Goal: Task Accomplishment & Management: Manage account settings

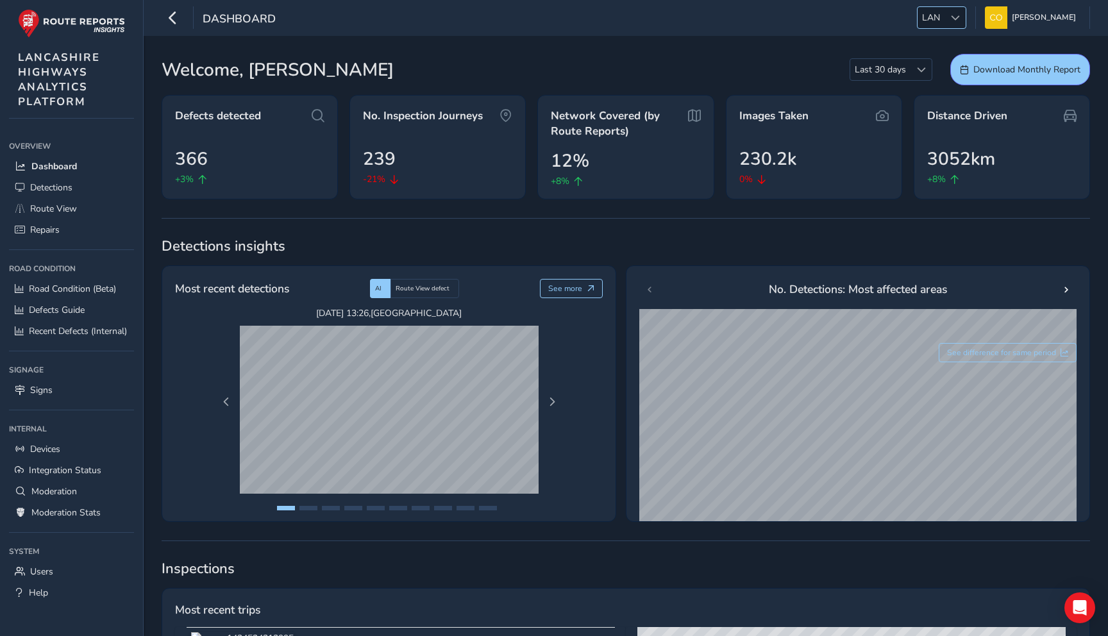
click at [932, 15] on span "LAN" at bounding box center [930, 17] width 27 height 21
click at [930, 103] on li "NR" at bounding box center [954, 100] width 89 height 21
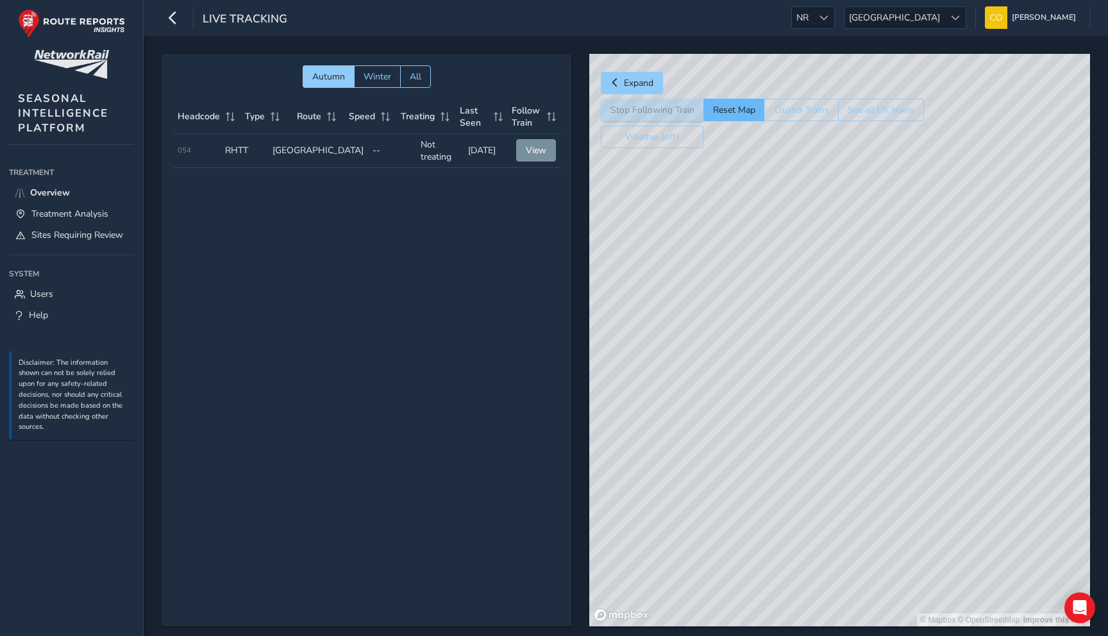
click at [718, 116] on button "Reset Map" at bounding box center [733, 110] width 61 height 22
click at [878, 103] on button "See all UK trains" at bounding box center [881, 110] width 86 height 22
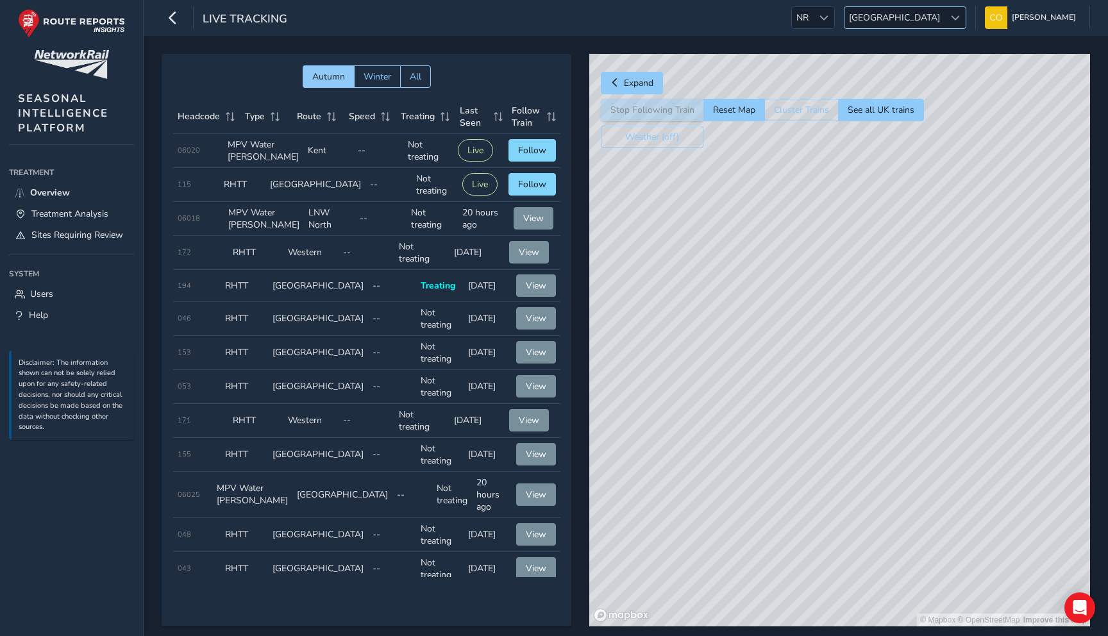
click at [905, 19] on span "[GEOGRAPHIC_DATA]" at bounding box center [894, 17] width 100 height 21
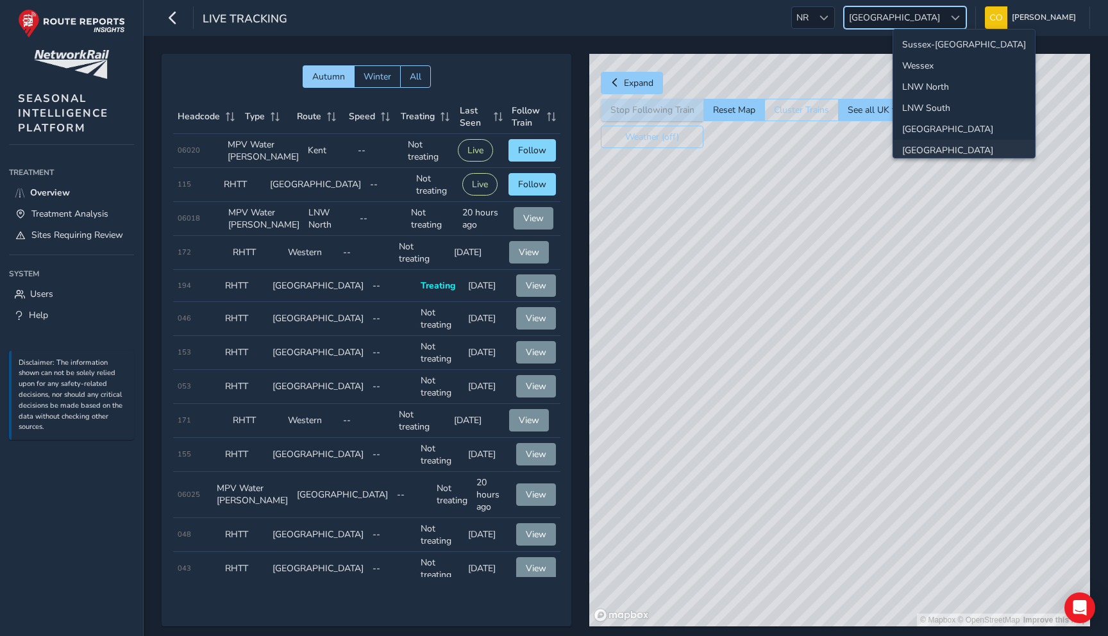
scroll to position [46, 0]
click at [514, 162] on button "Follow" at bounding box center [531, 150] width 47 height 22
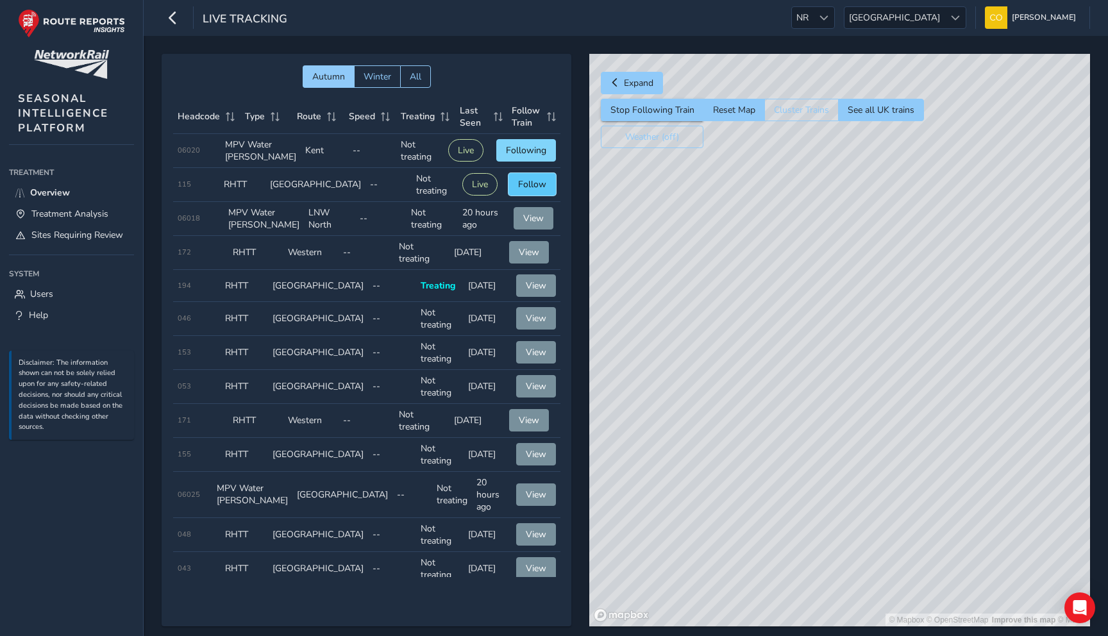
click at [534, 190] on span "Follow" at bounding box center [532, 184] width 28 height 12
click at [534, 190] on span "Following" at bounding box center [526, 184] width 40 height 12
click at [748, 111] on button "Reset Map" at bounding box center [733, 110] width 61 height 22
drag, startPoint x: 873, startPoint y: 406, endPoint x: 729, endPoint y: 203, distance: 249.4
click at [729, 203] on div "© Mapbox © OpenStreetMap Improve this map" at bounding box center [839, 340] width 501 height 573
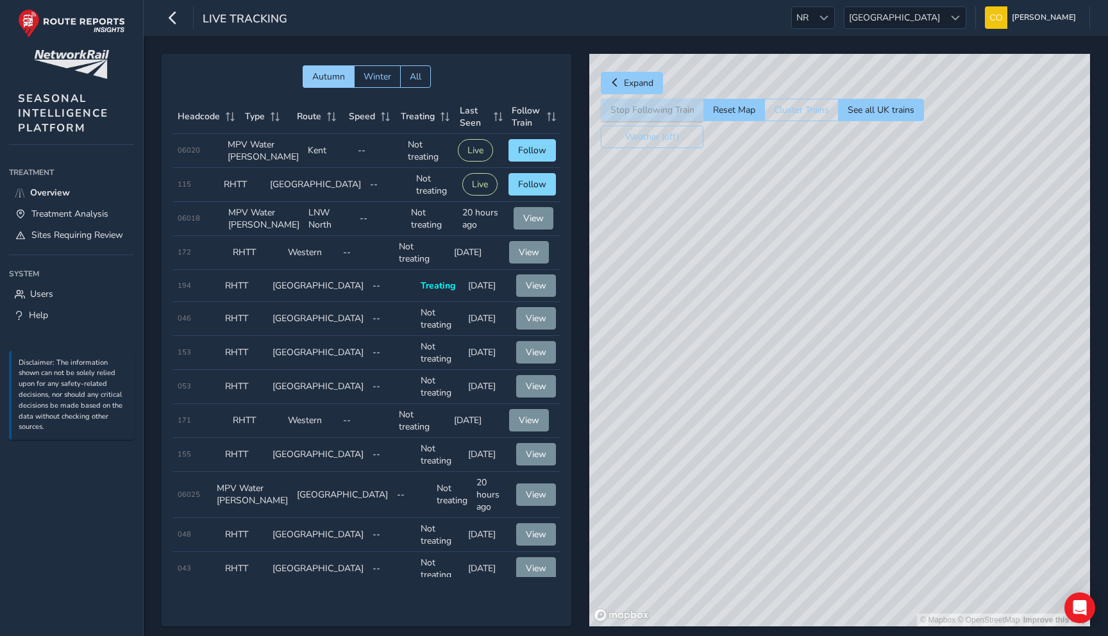
drag, startPoint x: 898, startPoint y: 549, endPoint x: 778, endPoint y: 253, distance: 318.7
click at [778, 253] on div "© Mapbox © OpenStreetMap Improve this map" at bounding box center [839, 340] width 501 height 573
click at [912, 25] on span "[GEOGRAPHIC_DATA]" at bounding box center [894, 17] width 100 height 21
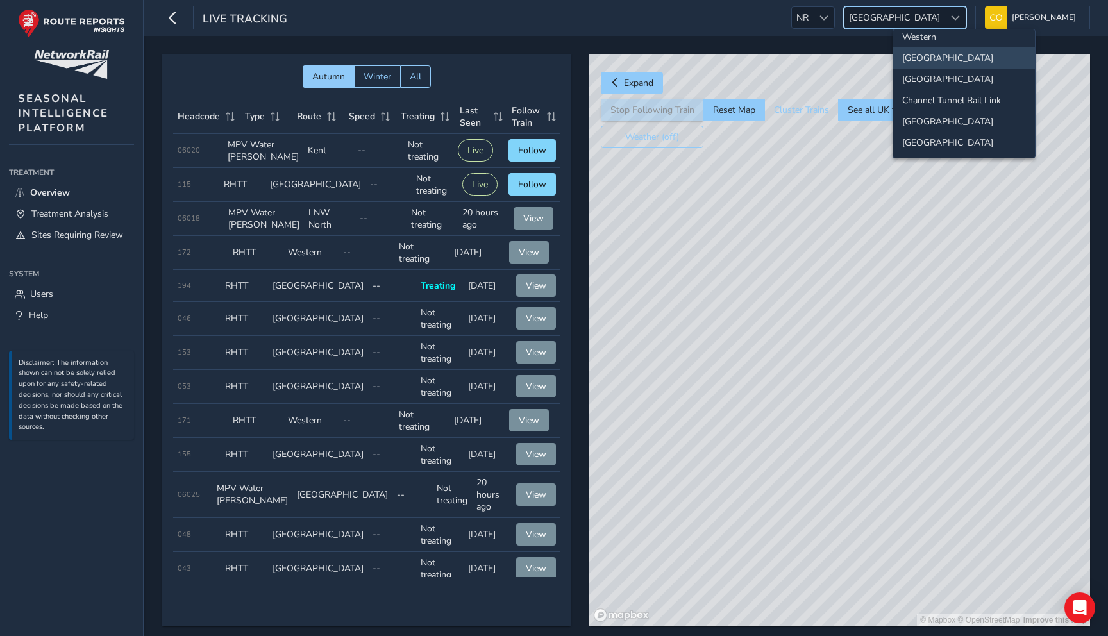
scroll to position [0, 0]
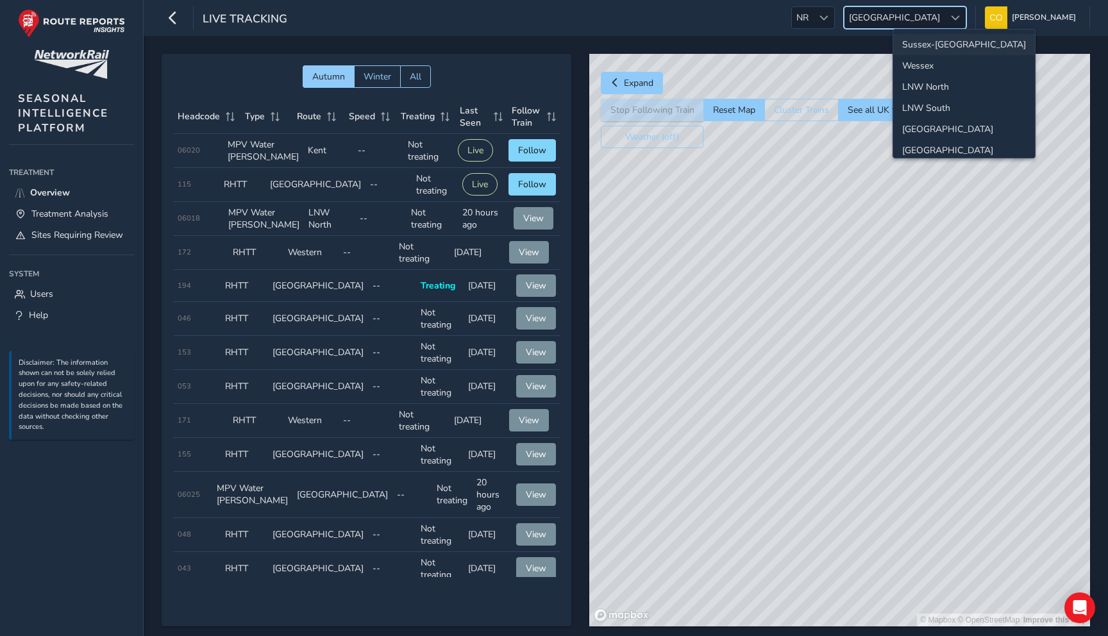
click at [916, 49] on li "Sussex-[GEOGRAPHIC_DATA]" at bounding box center [964, 44] width 142 height 21
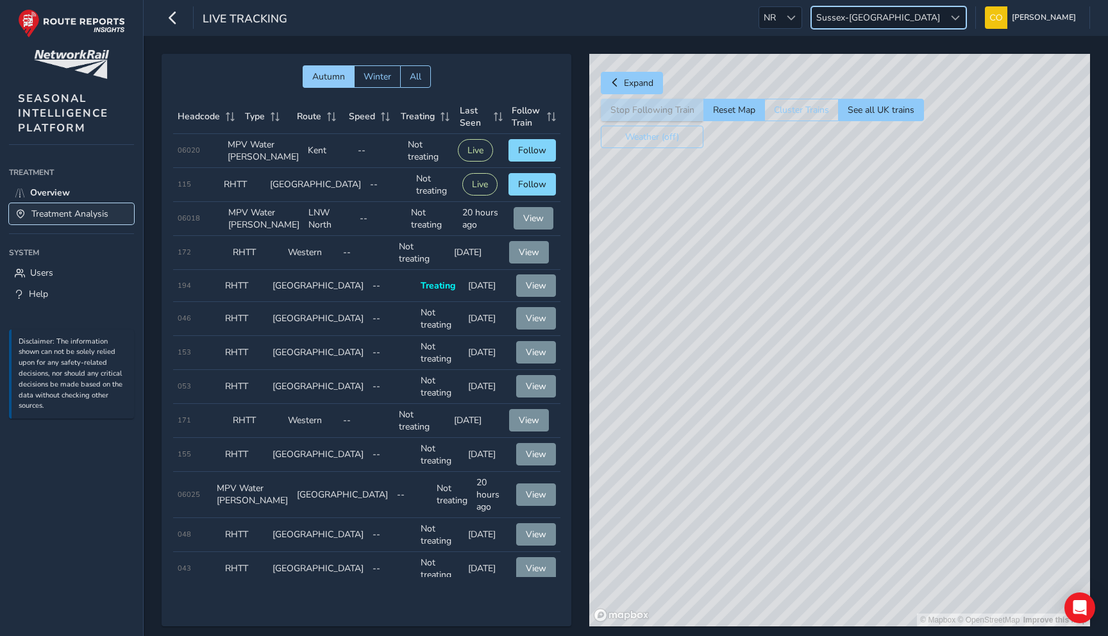
click at [90, 209] on span "Treatment Analysis" at bounding box center [69, 214] width 77 height 12
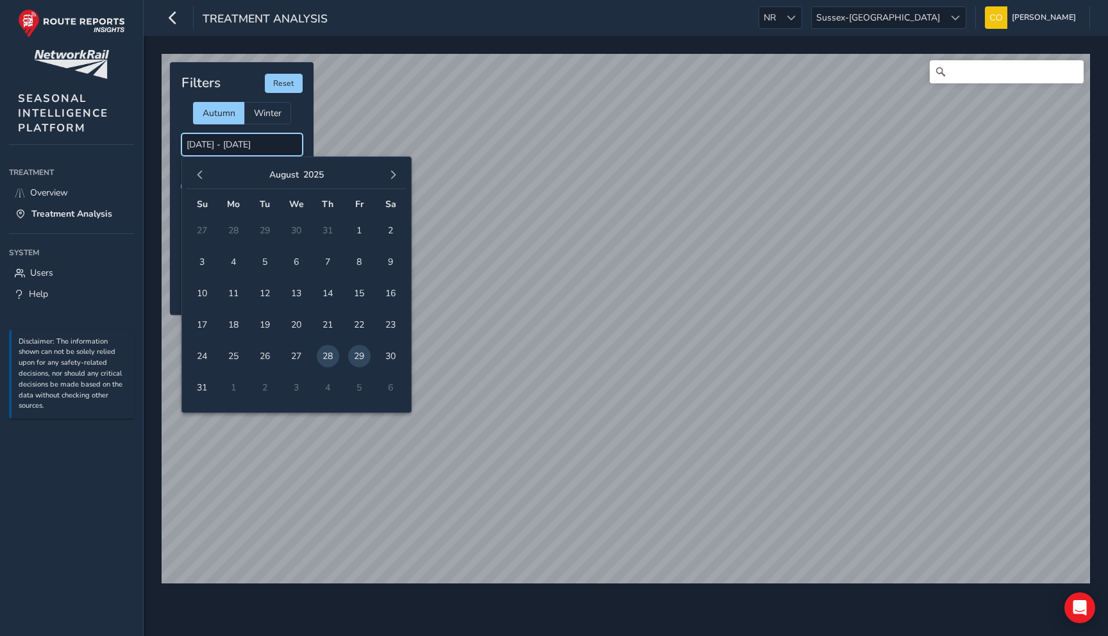
click at [259, 149] on input "[DATE] - [DATE]" at bounding box center [241, 144] width 121 height 22
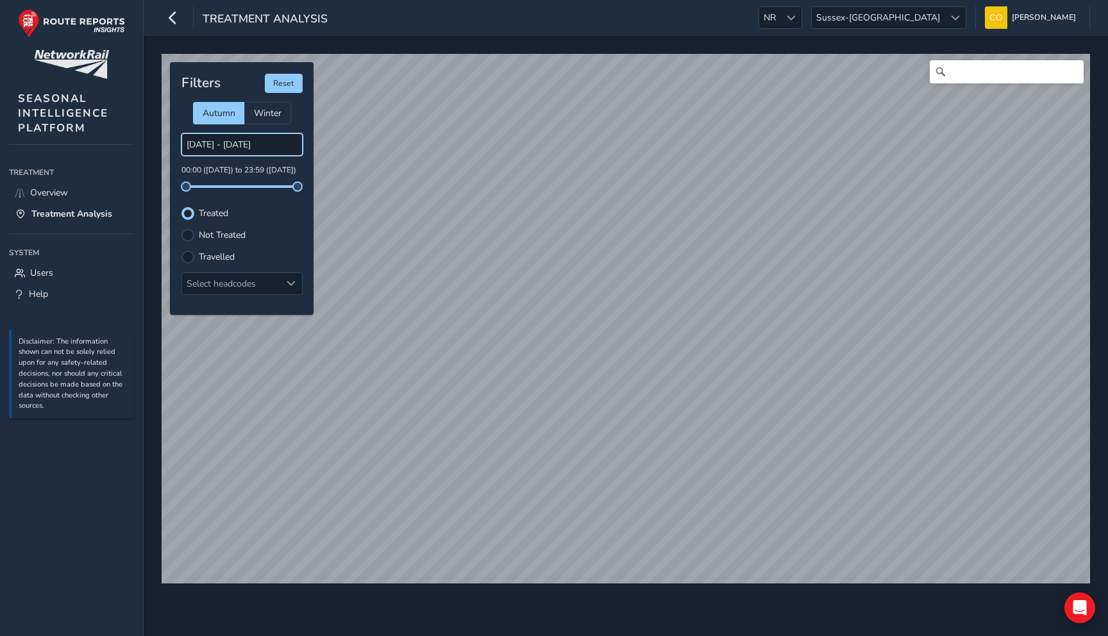
click at [210, 150] on input "[DATE] - [DATE]" at bounding box center [241, 144] width 121 height 22
click at [215, 151] on input "[DATE] - [DATE]" at bounding box center [241, 144] width 121 height 22
click at [238, 146] on input "[DATE] - [DATE]" at bounding box center [241, 144] width 121 height 22
click at [249, 172] on p "00:00 ([DATE]) to 23:59 ([DATE])" at bounding box center [241, 171] width 121 height 12
click at [265, 140] on input "[DATE] - [DATE]" at bounding box center [241, 144] width 121 height 22
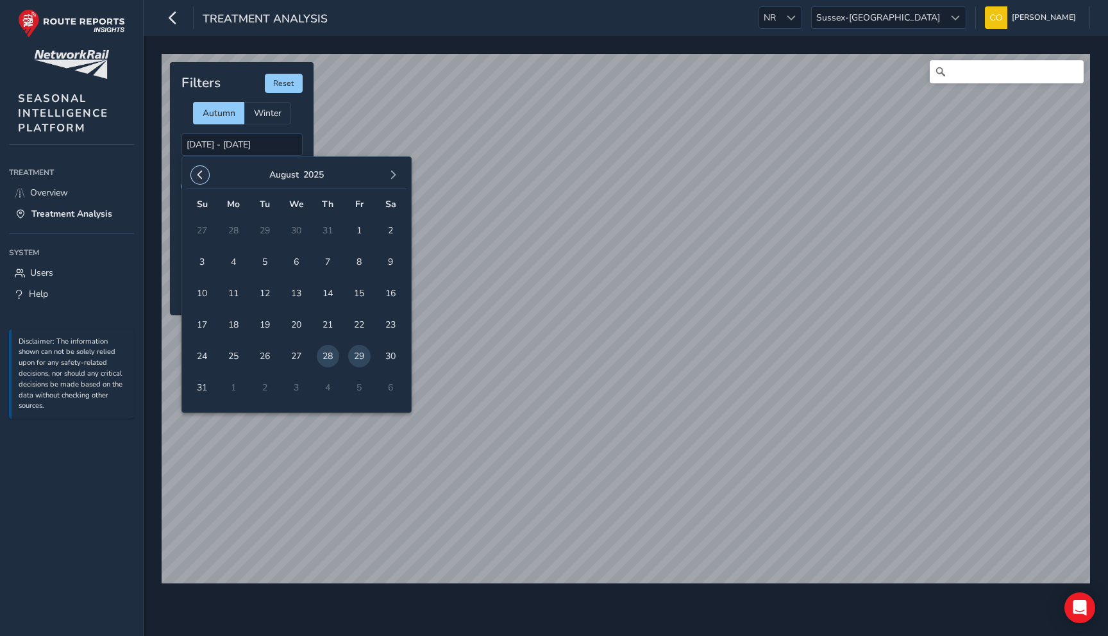
click at [202, 176] on span "button" at bounding box center [200, 175] width 9 height 9
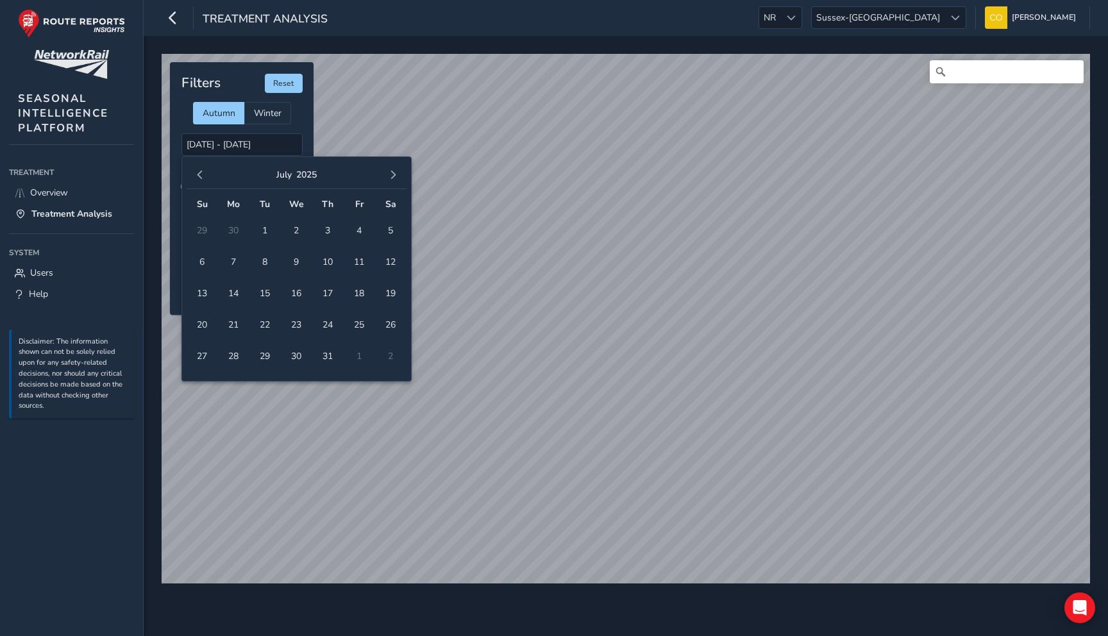
click at [202, 176] on span "button" at bounding box center [200, 175] width 9 height 9
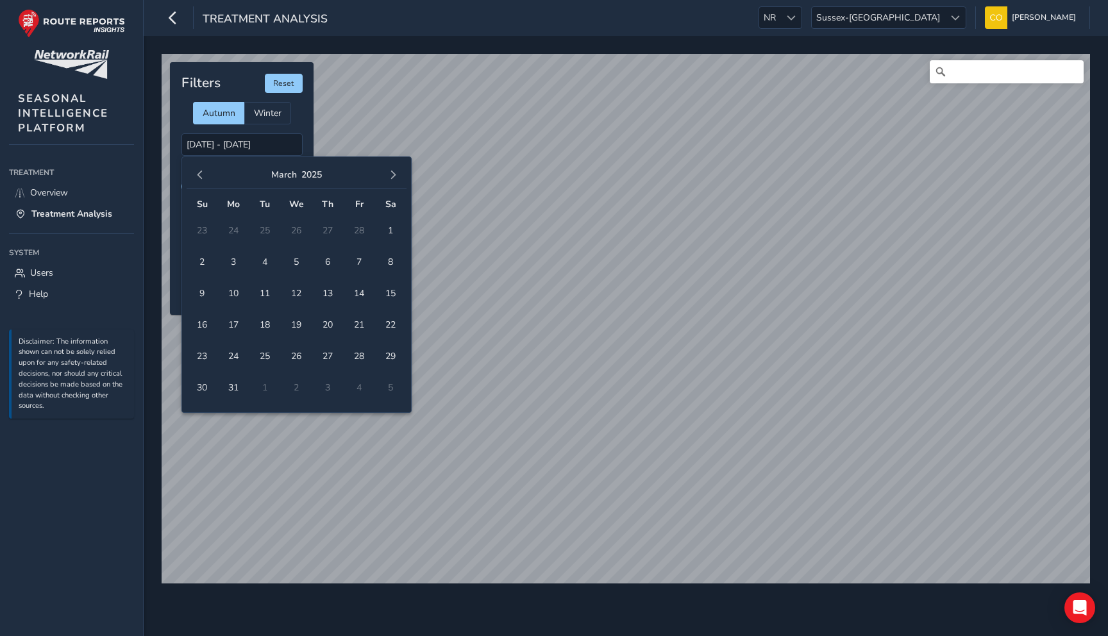
click at [202, 176] on span "button" at bounding box center [200, 175] width 9 height 9
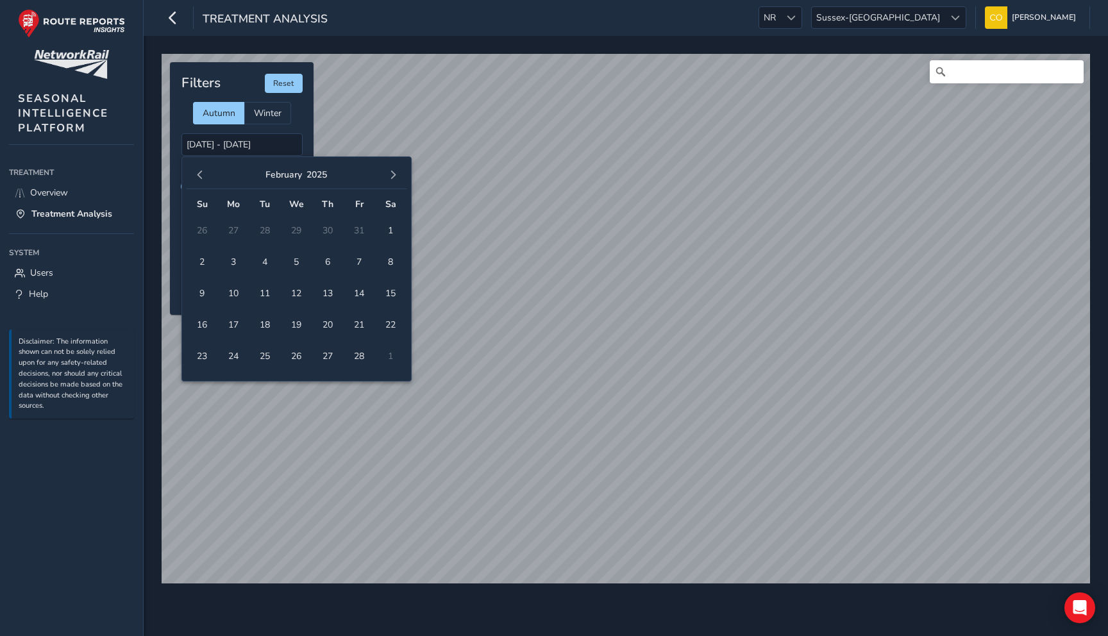
click at [202, 176] on span "button" at bounding box center [200, 175] width 9 height 9
click at [267, 295] on span "12" at bounding box center [265, 293] width 22 height 22
click at [290, 294] on span "13" at bounding box center [296, 293] width 22 height 22
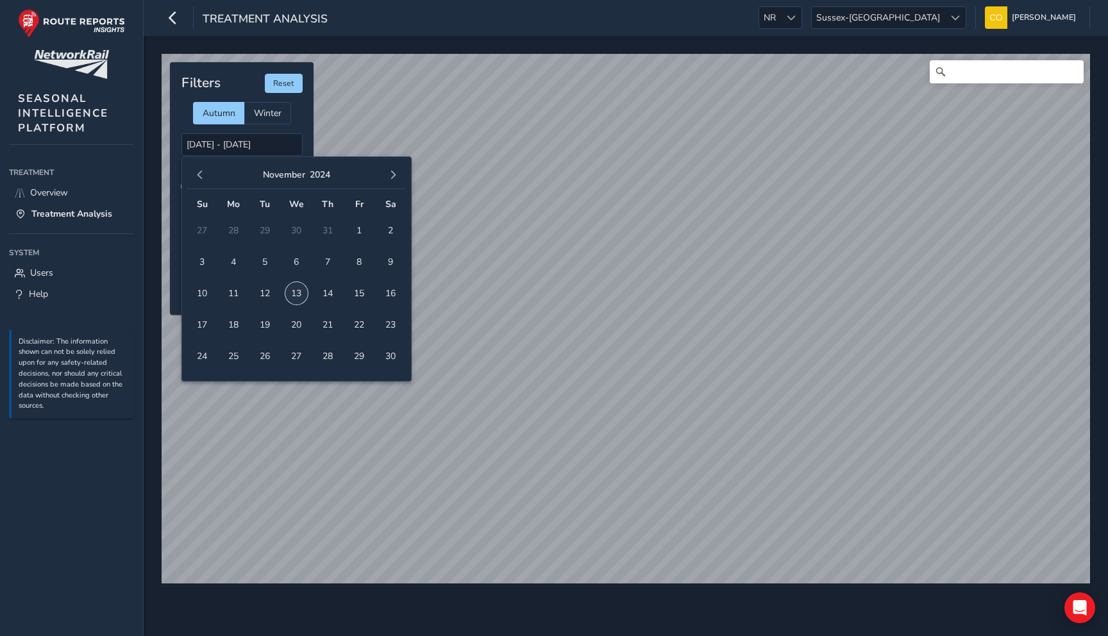
type input "[DATE] - [DATE]"
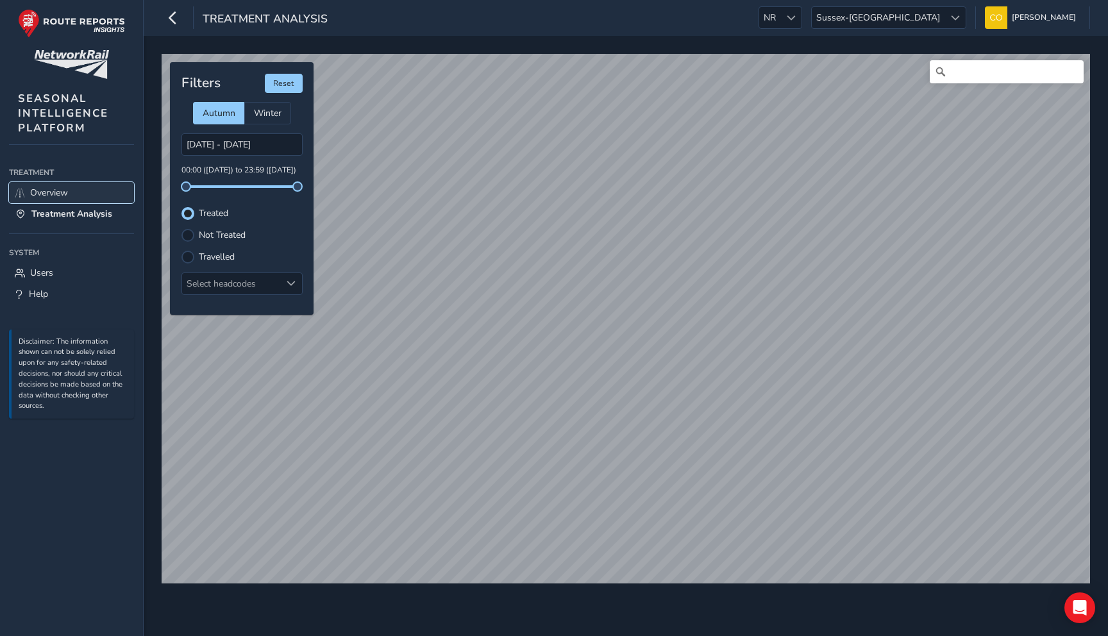
click at [96, 197] on link "Overview" at bounding box center [71, 192] width 125 height 21
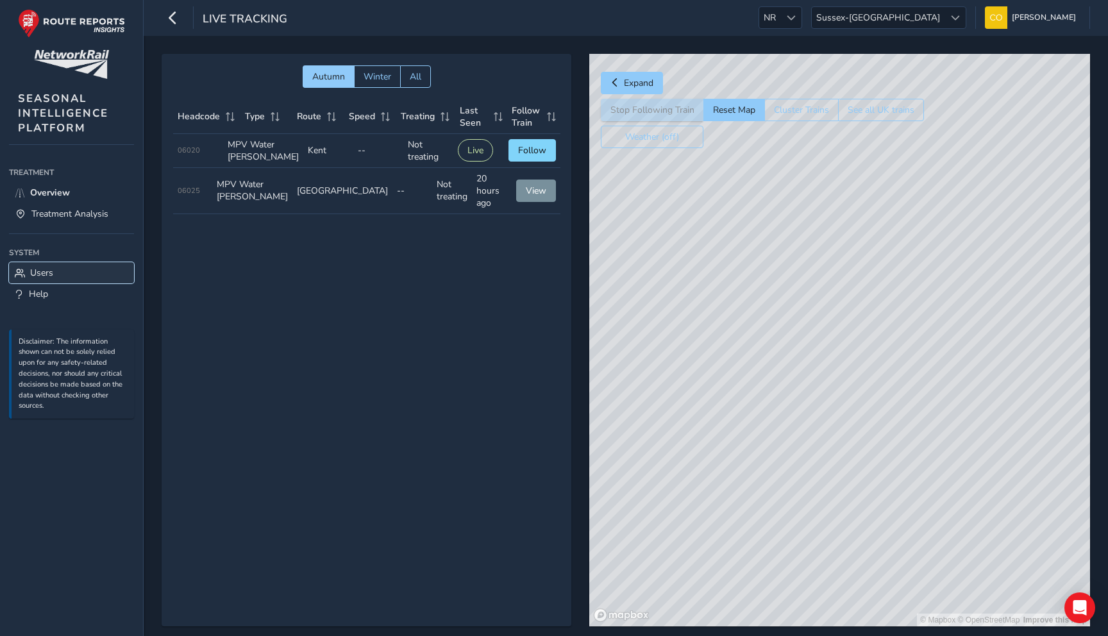
click at [82, 270] on link "Users" at bounding box center [71, 272] width 125 height 21
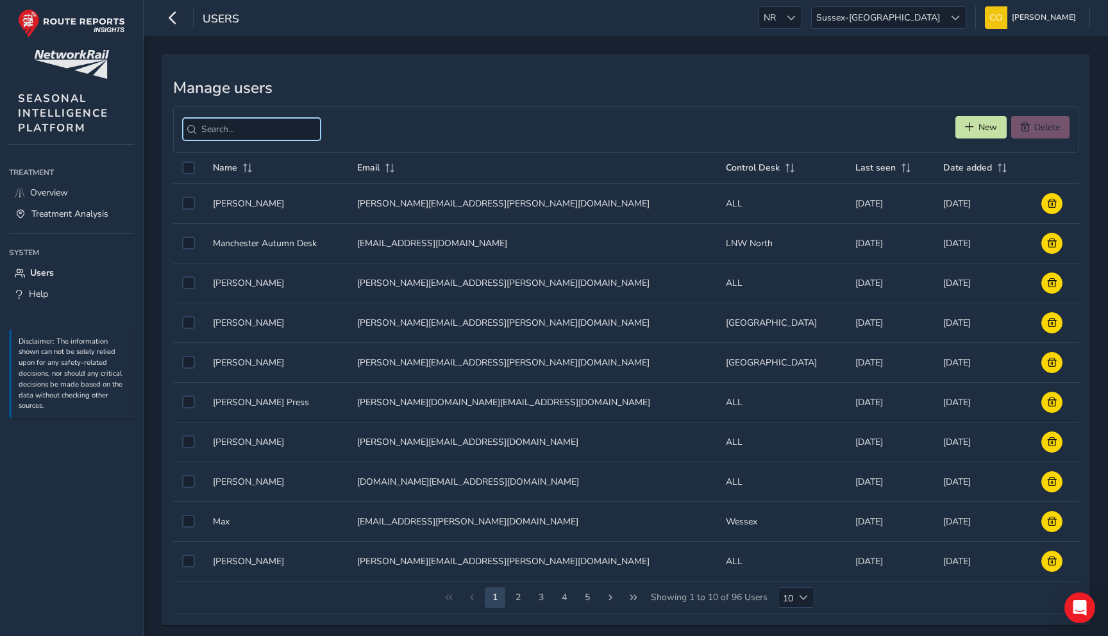
click at [241, 119] on input "search" at bounding box center [252, 129] width 138 height 22
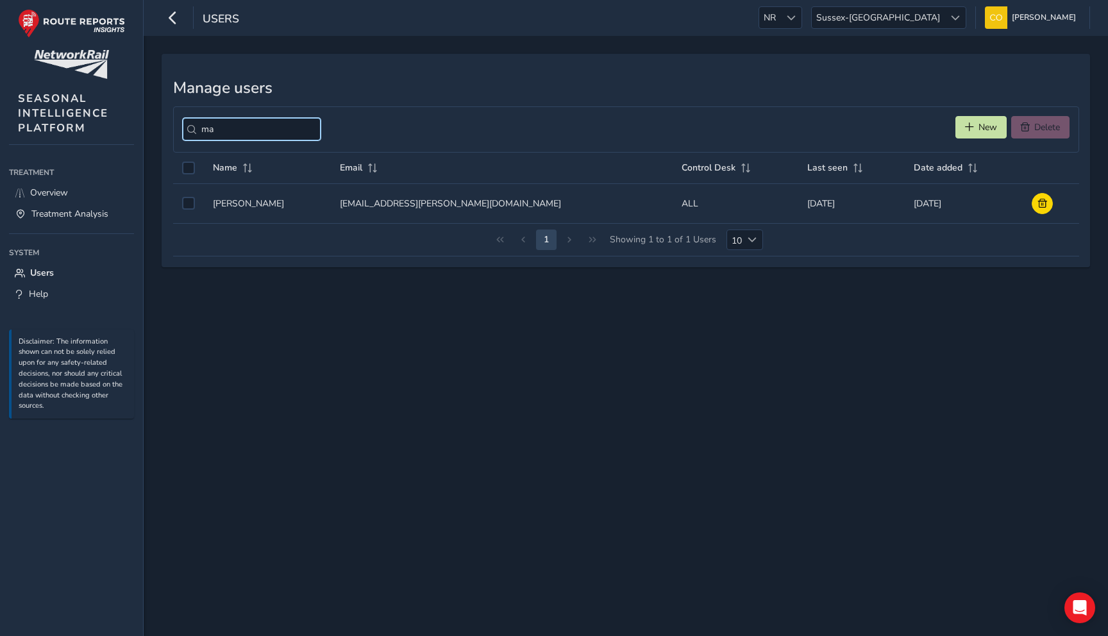
type input "m"
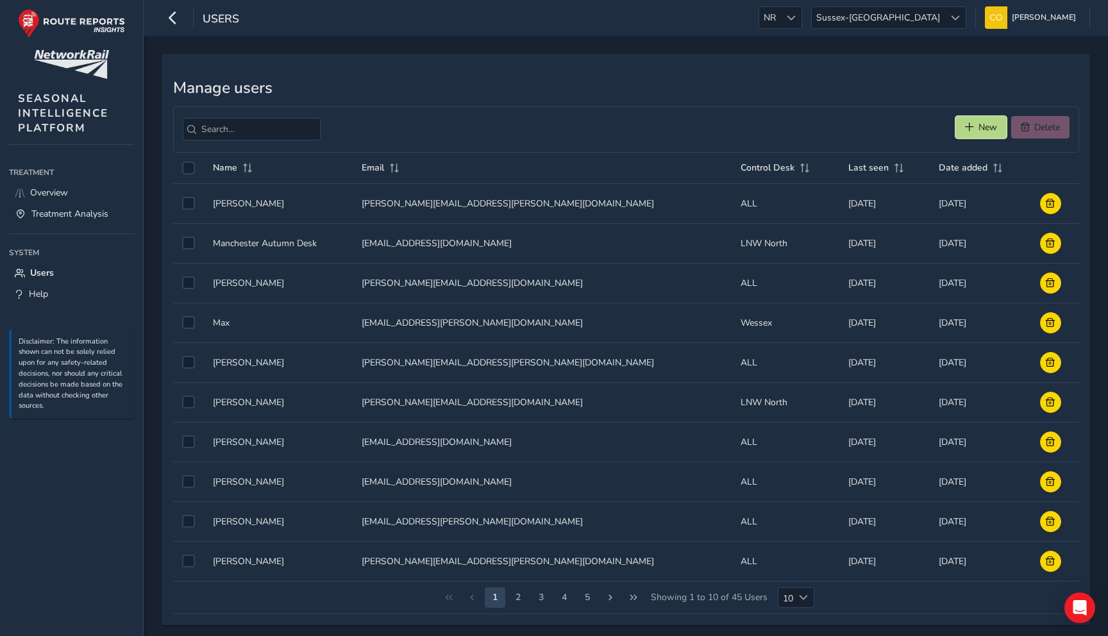
click at [983, 126] on span "New" at bounding box center [987, 127] width 19 height 12
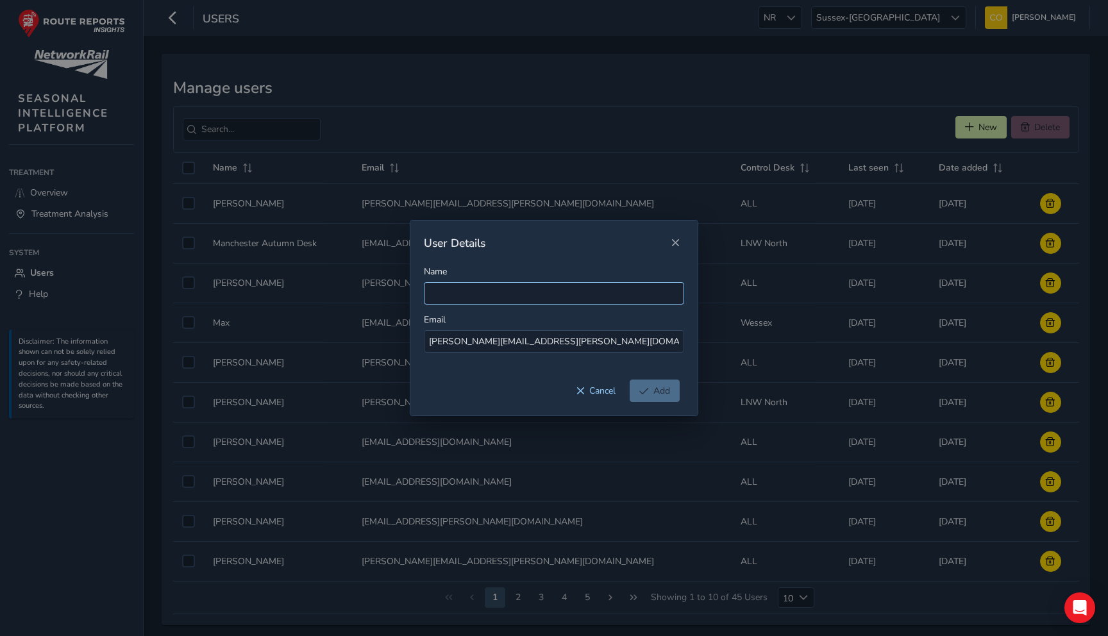
type input "[PERSON_NAME][EMAIL_ADDRESS][PERSON_NAME][DOMAIN_NAME]"
click at [478, 294] on input "Name" at bounding box center [554, 293] width 260 height 22
type input "[PERSON_NAME]"
click at [651, 392] on button "Add" at bounding box center [655, 391] width 50 height 22
